Goal: Task Accomplishment & Management: Use online tool/utility

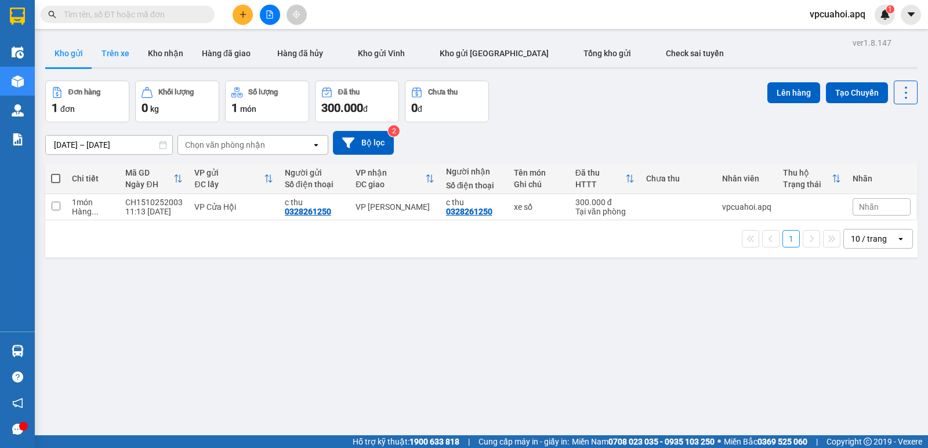
click at [116, 52] on button "Trên xe" at bounding box center [115, 53] width 46 height 28
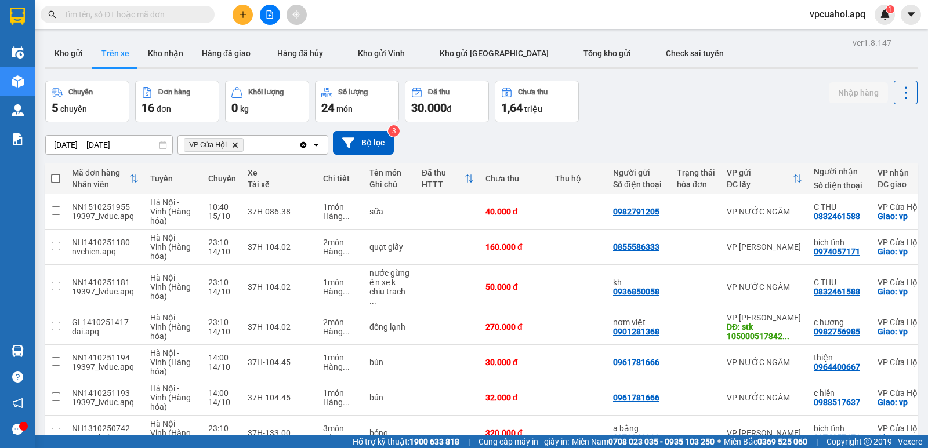
click at [235, 144] on icon "VP Cửa Hội, close by backspace" at bounding box center [234, 144] width 5 height 5
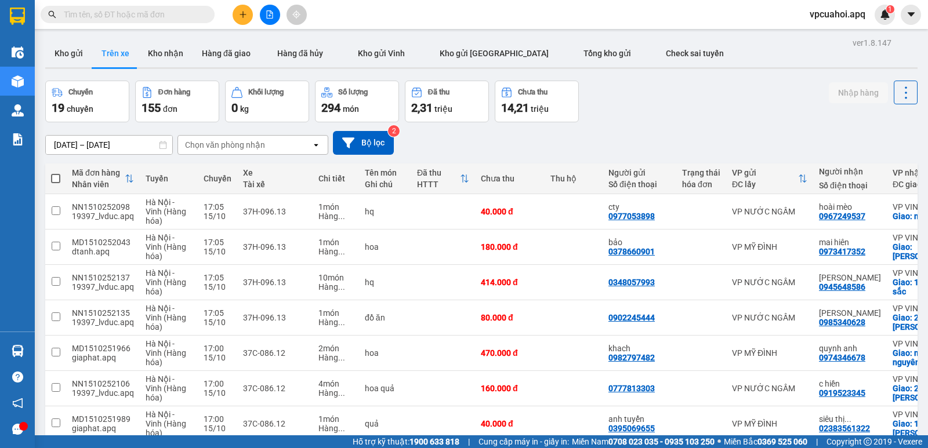
click at [274, 144] on div "Chọn văn phòng nhận" at bounding box center [244, 145] width 133 height 19
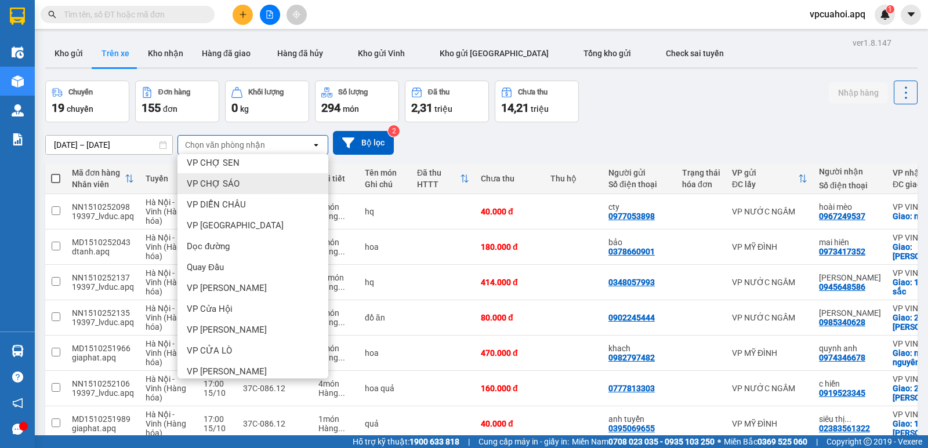
scroll to position [161, 0]
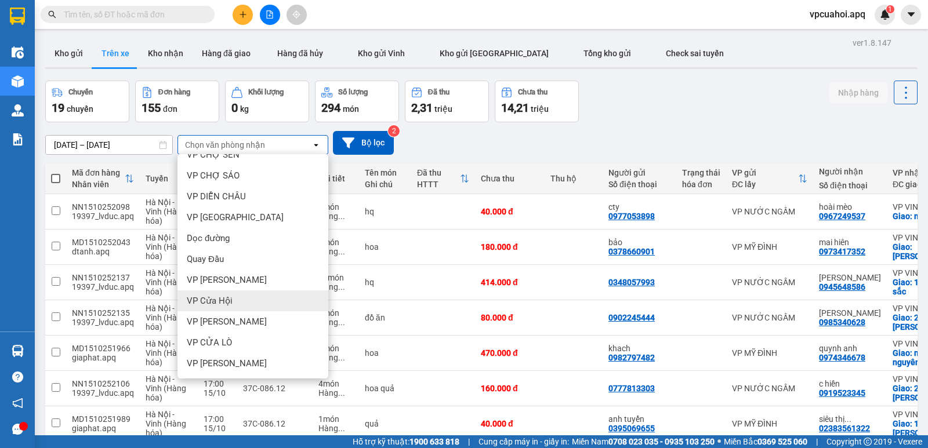
click at [227, 300] on span "VP Cửa Hội" at bounding box center [210, 301] width 46 height 12
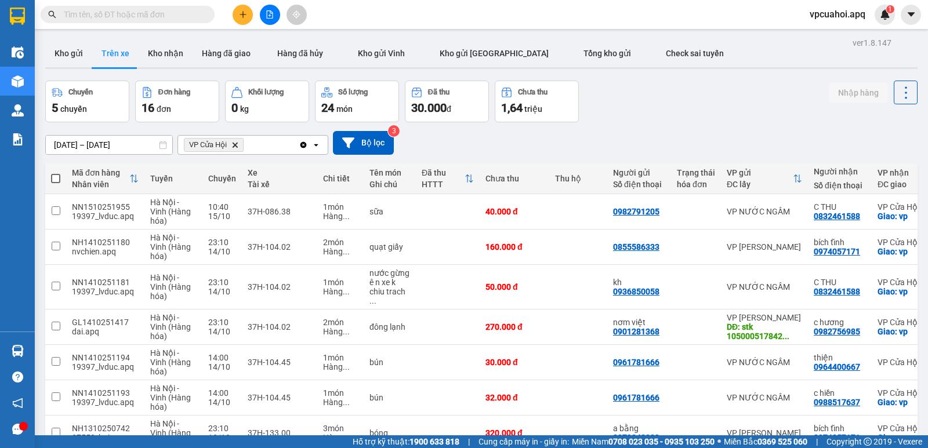
click at [235, 146] on icon "VP Cửa Hội, close by backspace" at bounding box center [234, 144] width 5 height 5
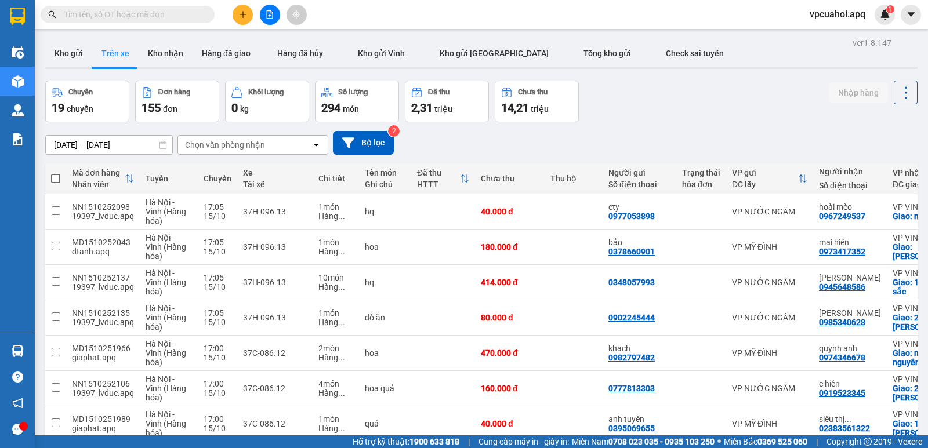
click at [273, 144] on div "Chọn văn phòng nhận" at bounding box center [244, 145] width 133 height 19
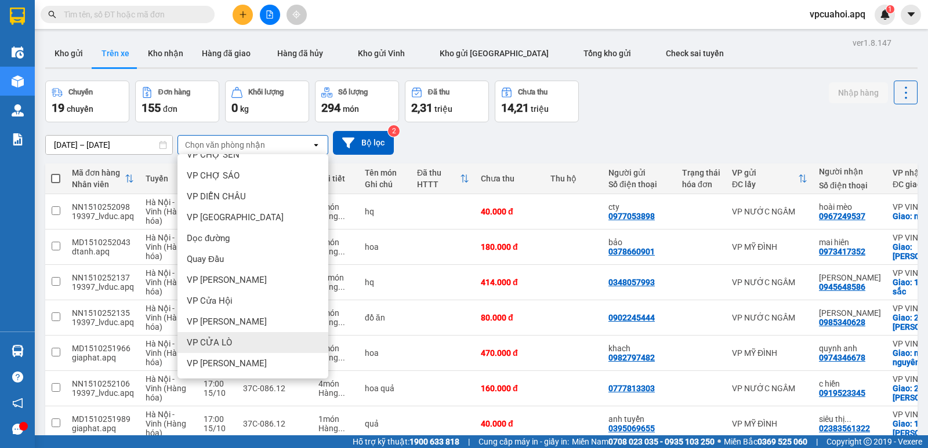
click at [227, 341] on span "VP CỬA LÒ" at bounding box center [209, 343] width 45 height 12
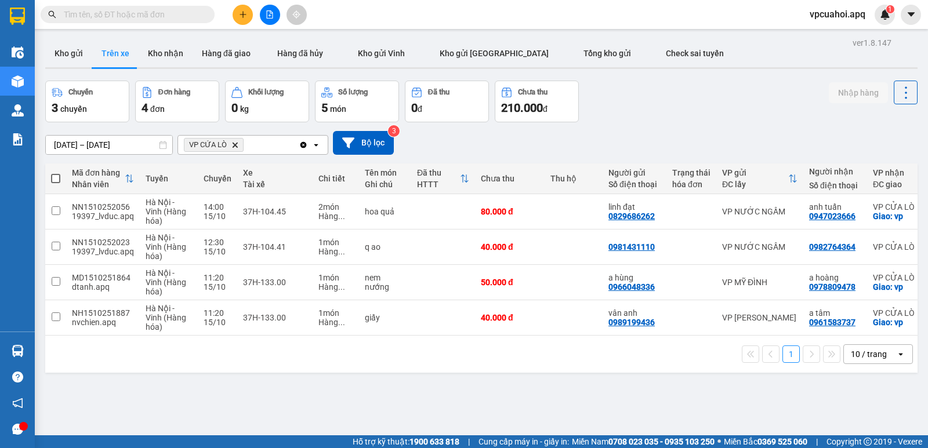
click at [233, 141] on icon "Delete" at bounding box center [234, 144] width 7 height 7
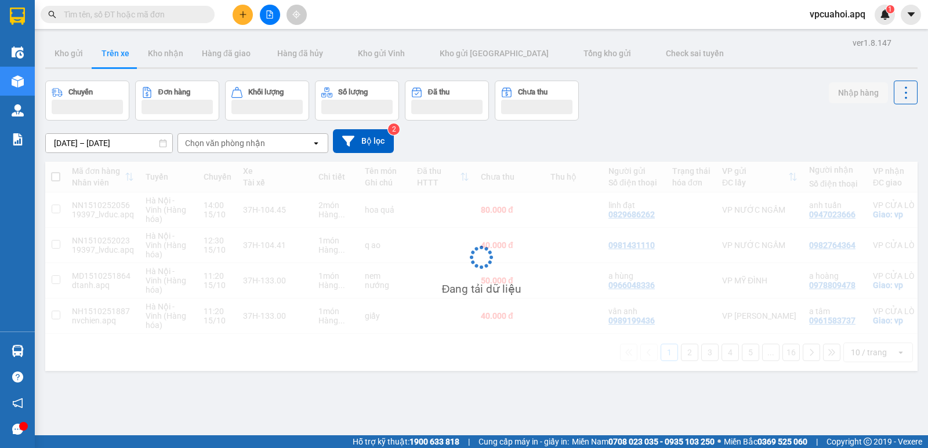
click at [260, 141] on div "Chọn văn phòng nhận" at bounding box center [225, 143] width 80 height 12
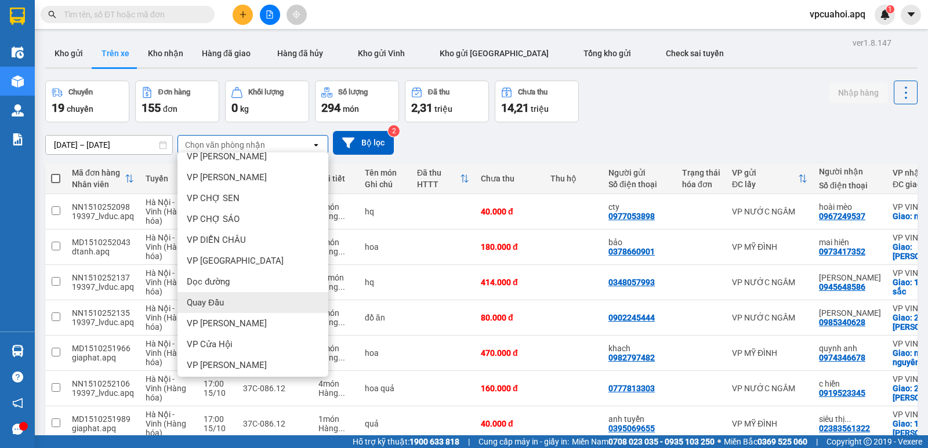
scroll to position [116, 0]
click at [223, 315] on div "VP [PERSON_NAME]" at bounding box center [252, 323] width 151 height 21
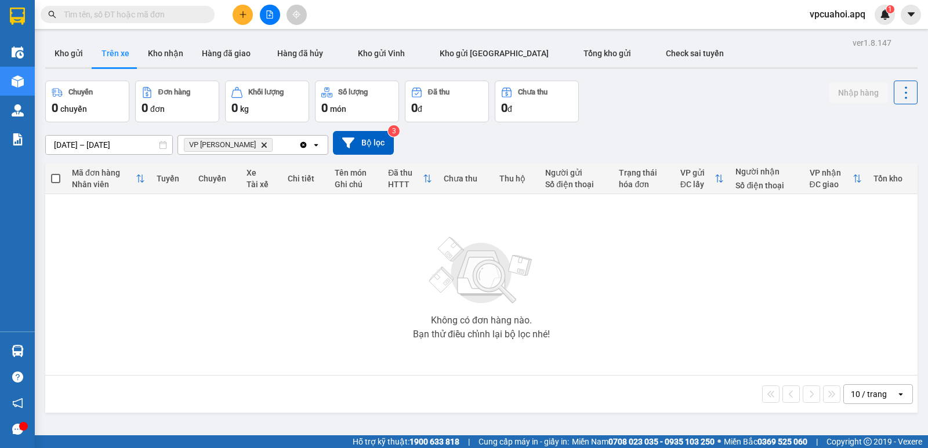
click at [260, 146] on icon "Delete" at bounding box center [263, 144] width 7 height 7
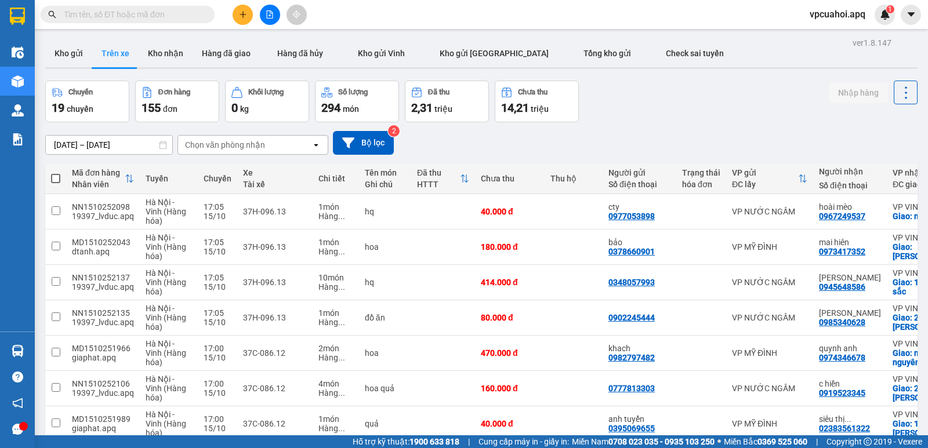
click at [264, 144] on div "Chọn văn phòng nhận" at bounding box center [244, 145] width 133 height 19
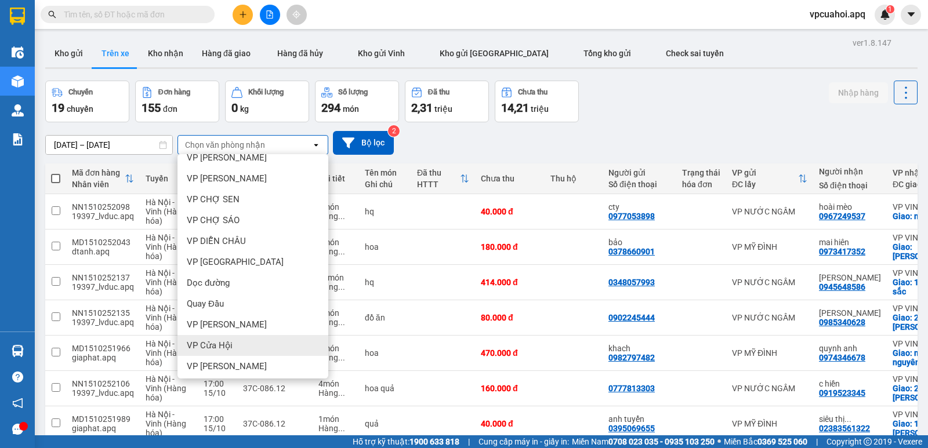
click at [224, 344] on span "VP Cửa Hội" at bounding box center [210, 346] width 46 height 12
